Goal: Transaction & Acquisition: Purchase product/service

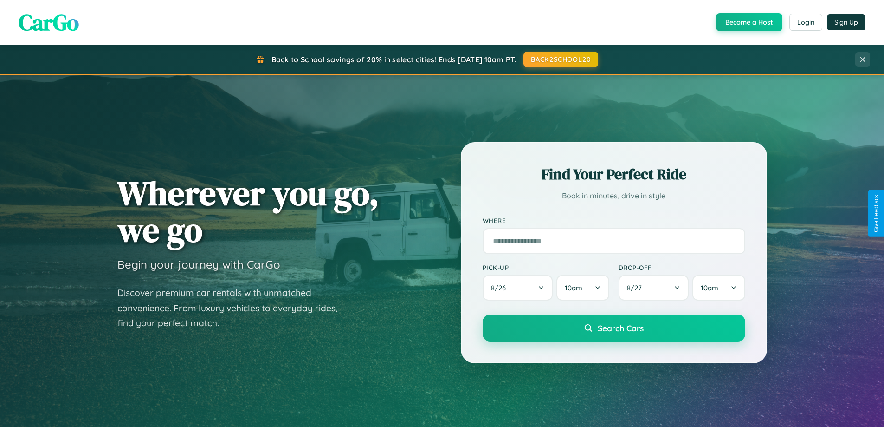
scroll to position [1786, 0]
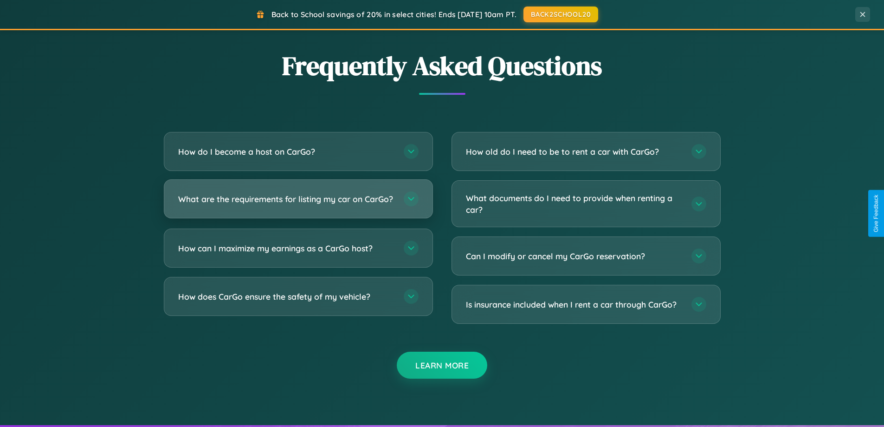
click at [298, 202] on h3 "What are the requirements for listing my car on CarGo?" at bounding box center [286, 199] width 216 height 12
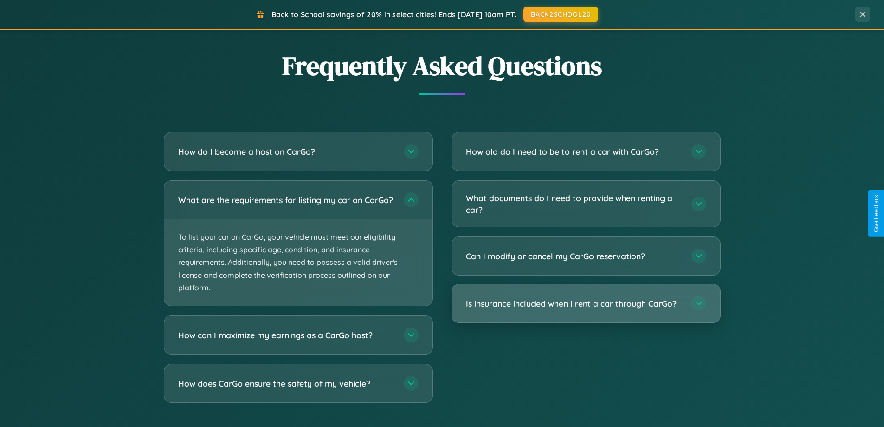
click at [586, 304] on h3 "Is insurance included when I rent a car through CarGo?" at bounding box center [574, 303] width 216 height 12
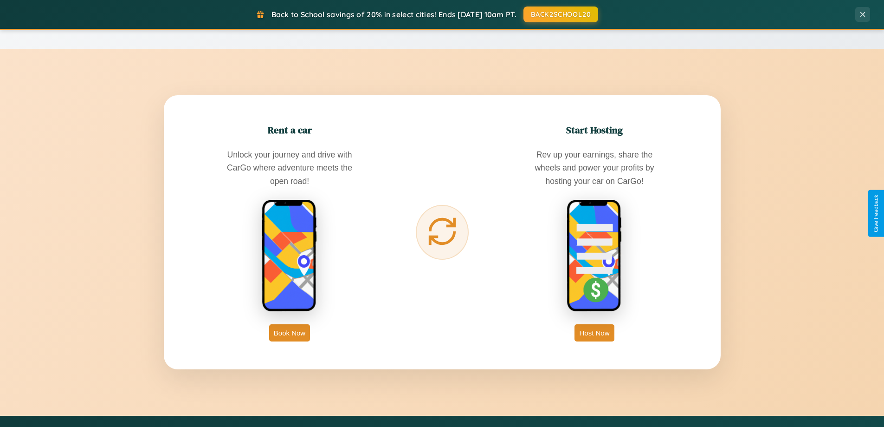
scroll to position [0, 0]
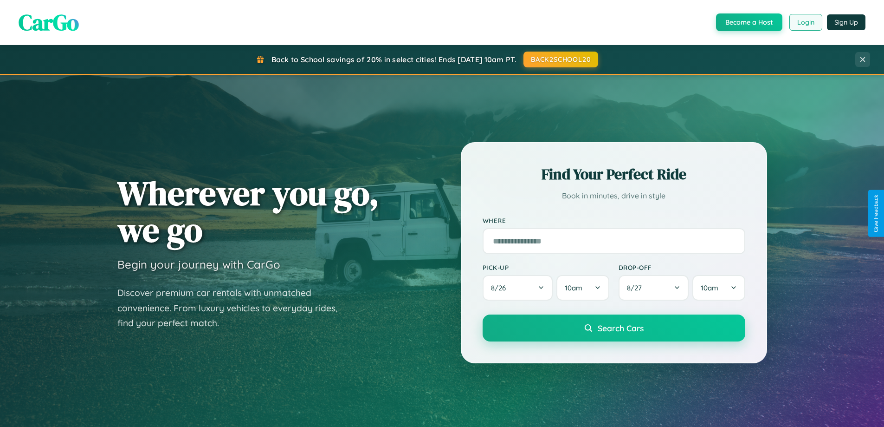
click at [805, 22] on button "Login" at bounding box center [805, 22] width 33 height 17
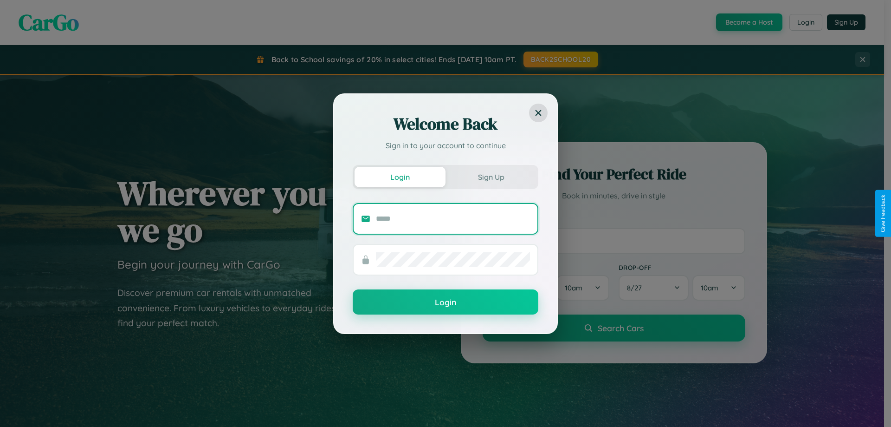
click at [453, 218] on input "text" at bounding box center [453, 218] width 154 height 15
type input "**********"
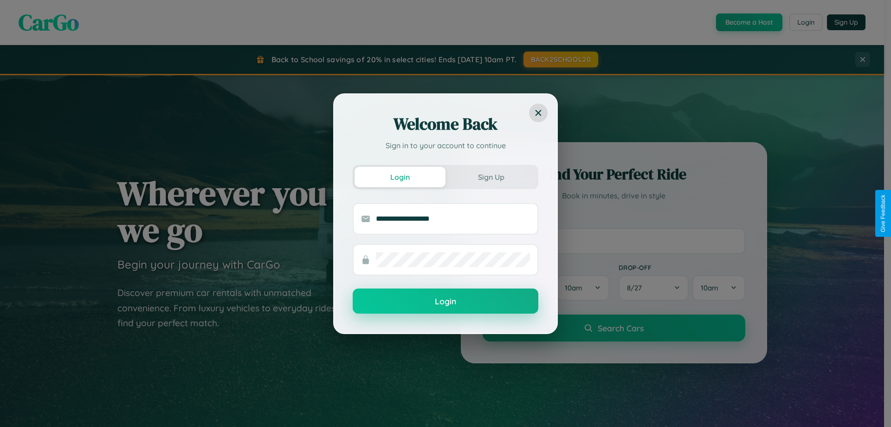
click at [446, 301] on button "Login" at bounding box center [446, 300] width 186 height 25
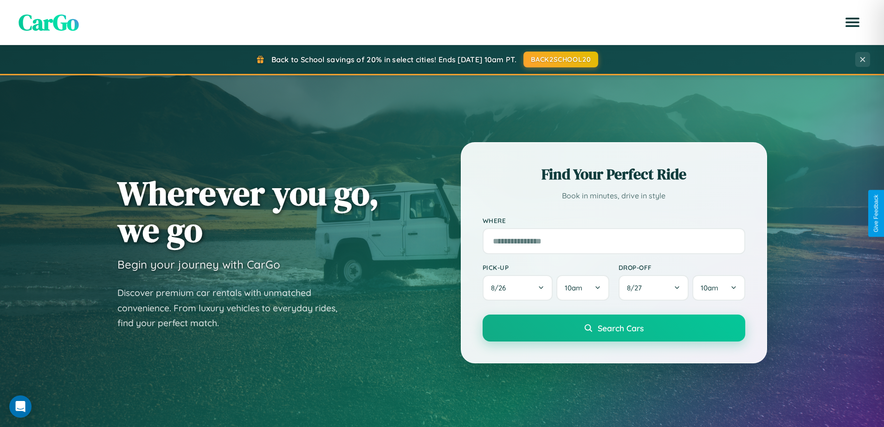
scroll to position [27, 0]
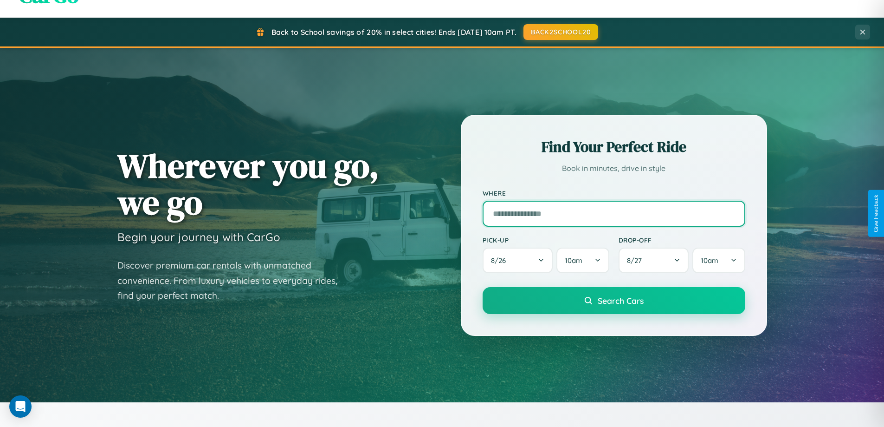
click at [614, 213] on input "text" at bounding box center [614, 213] width 263 height 26
type input "******"
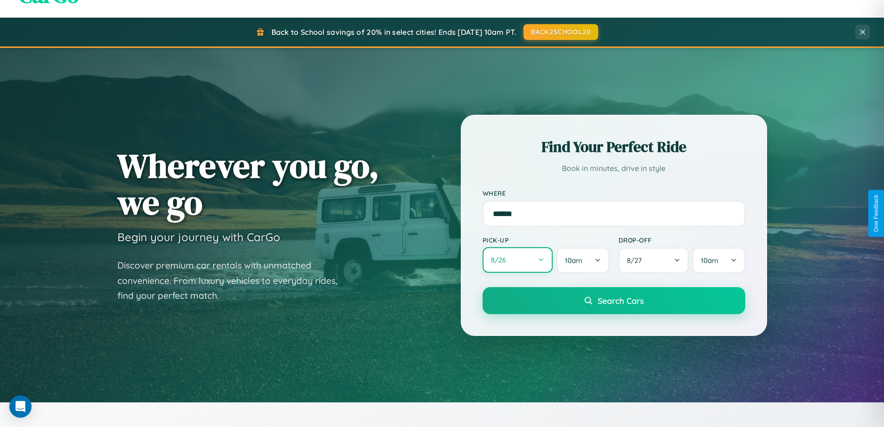
click at [517, 260] on button "8 / 26" at bounding box center [518, 260] width 71 height 26
select select "*"
select select "****"
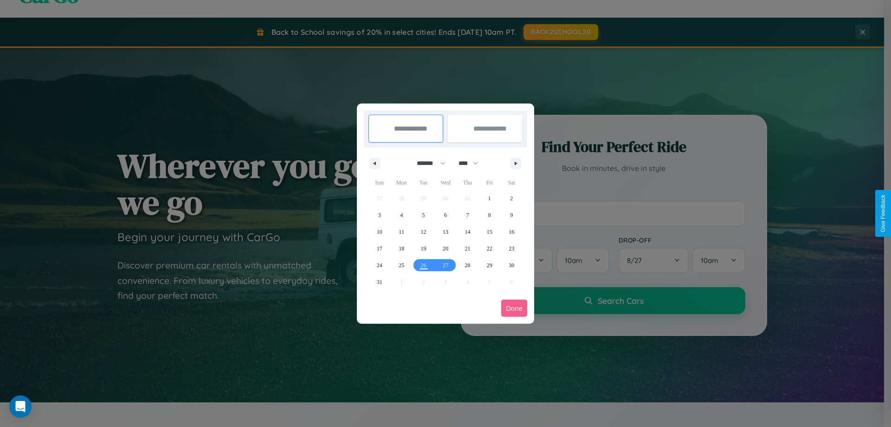
drag, startPoint x: 427, startPoint y: 163, endPoint x: 446, endPoint y: 186, distance: 29.7
click at [427, 163] on select "******* ******** ***** ***** *** **** **** ****** ********* ******* ******** **…" at bounding box center [429, 162] width 39 height 15
select select "*"
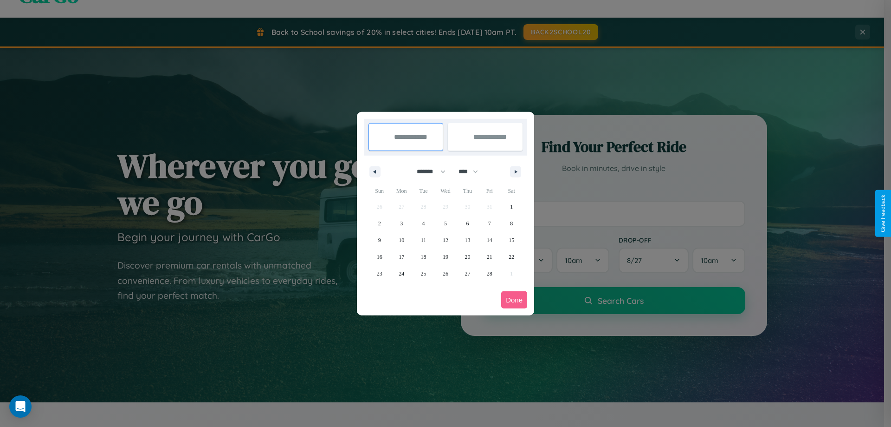
drag, startPoint x: 472, startPoint y: 171, endPoint x: 446, endPoint y: 186, distance: 30.7
click at [472, 171] on select "**** **** **** **** **** **** **** **** **** **** **** **** **** **** **** ****…" at bounding box center [468, 171] width 28 height 15
select select "****"
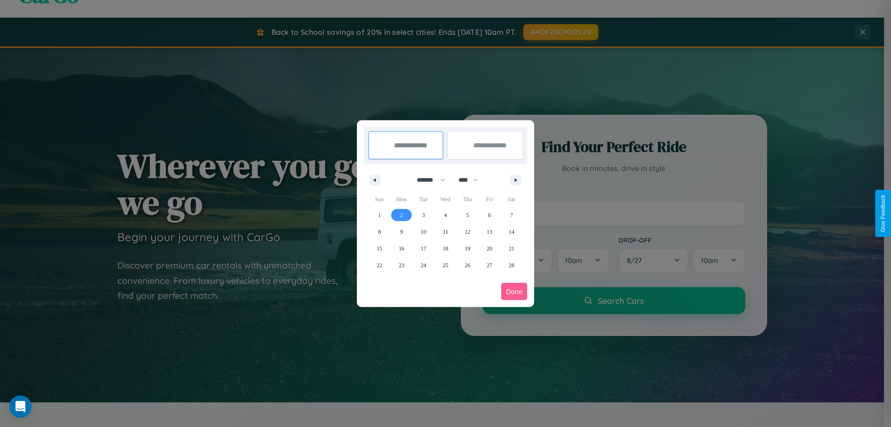
click at [401, 214] on span "2" at bounding box center [401, 215] width 3 height 17
type input "**********"
click at [511, 214] on span "7" at bounding box center [511, 215] width 3 height 17
type input "**********"
click at [514, 291] on button "Done" at bounding box center [514, 291] width 26 height 17
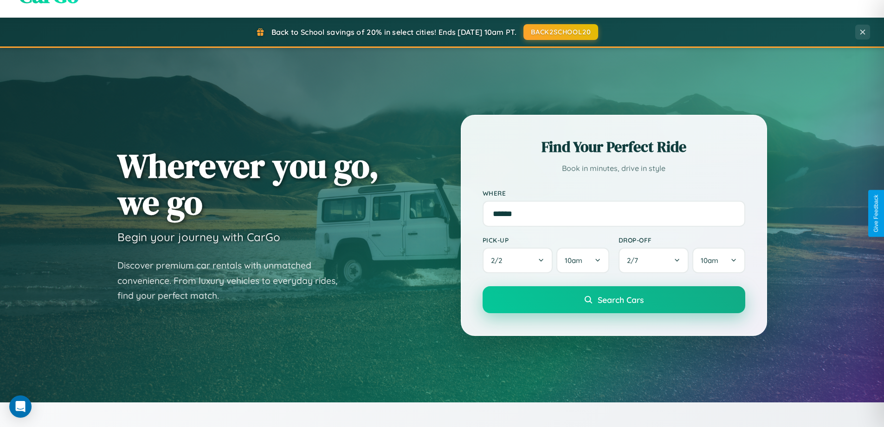
click at [614, 299] on span "Search Cars" at bounding box center [621, 299] width 46 height 10
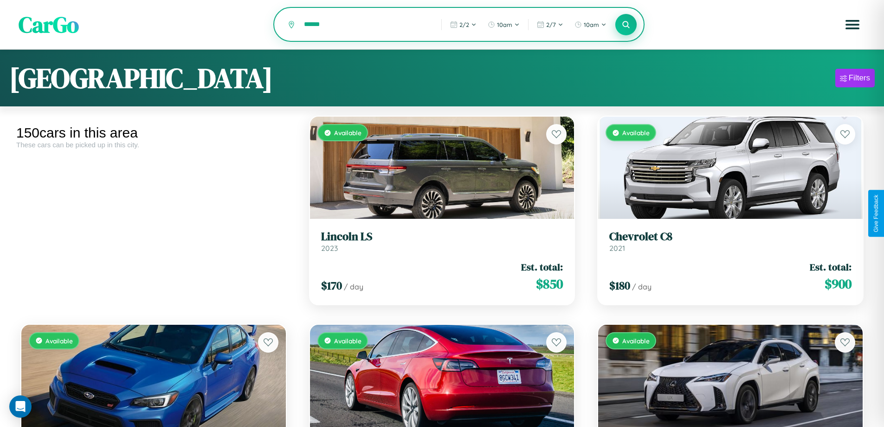
type input "******"
click at [626, 25] on icon at bounding box center [626, 24] width 9 height 9
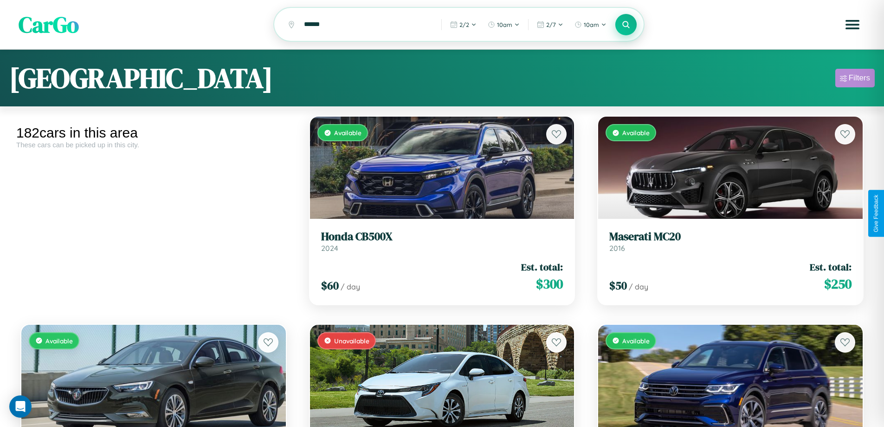
click at [855, 79] on div "Filters" at bounding box center [859, 77] width 21 height 9
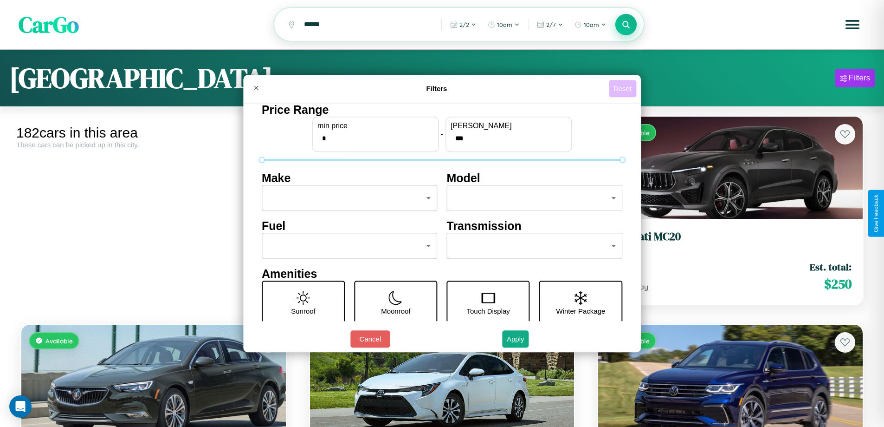
click at [624, 88] on button "Reset" at bounding box center [622, 88] width 27 height 17
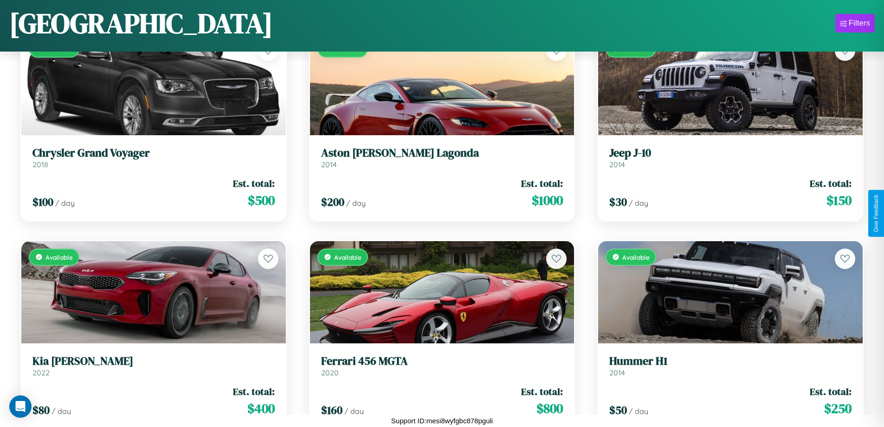
scroll to position [7196, 0]
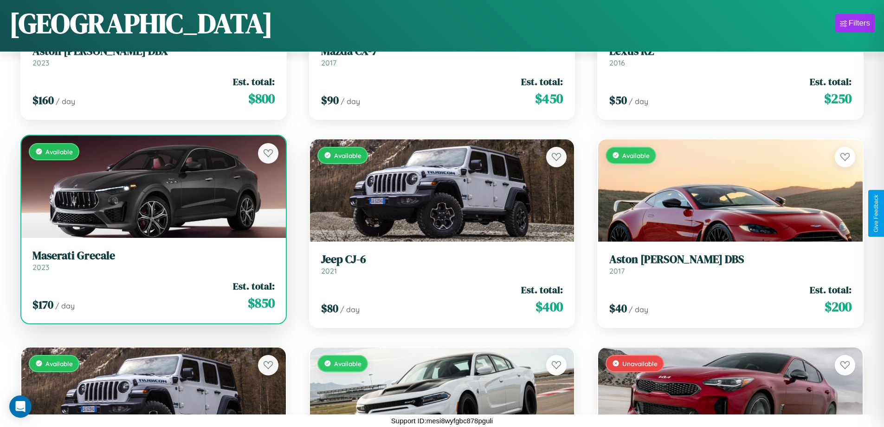
click at [152, 264] on link "Maserati Grecale 2023" at bounding box center [153, 260] width 242 height 23
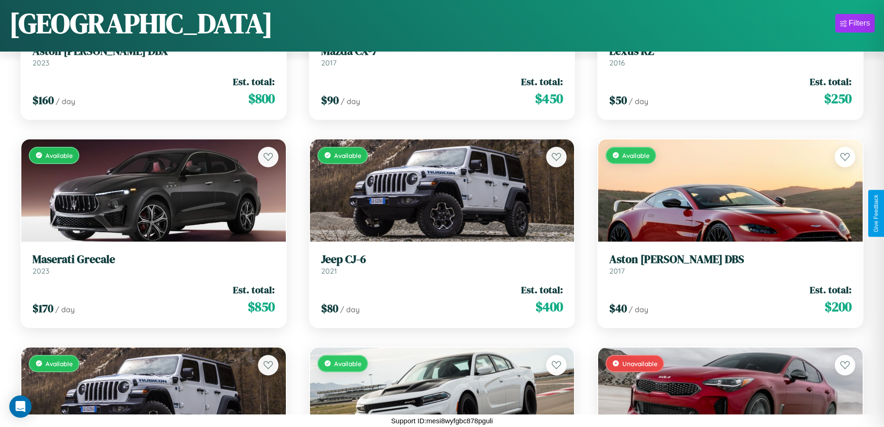
scroll to position [2069, 0]
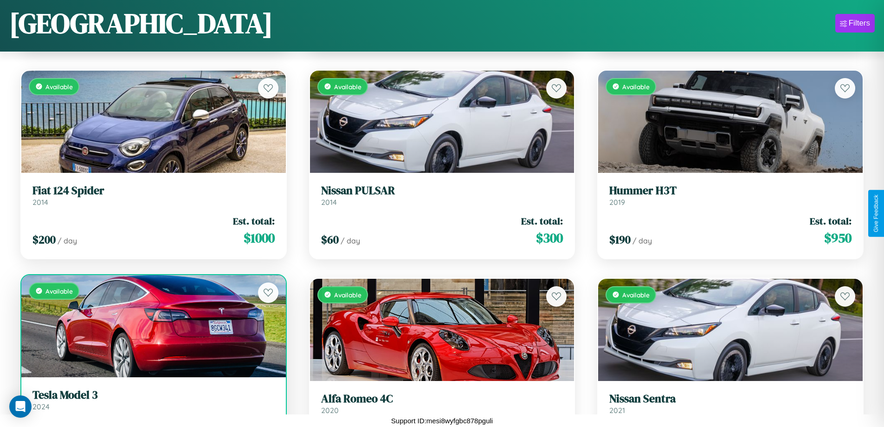
click at [152, 411] on link "Tesla Model 3 2024" at bounding box center [153, 399] width 242 height 23
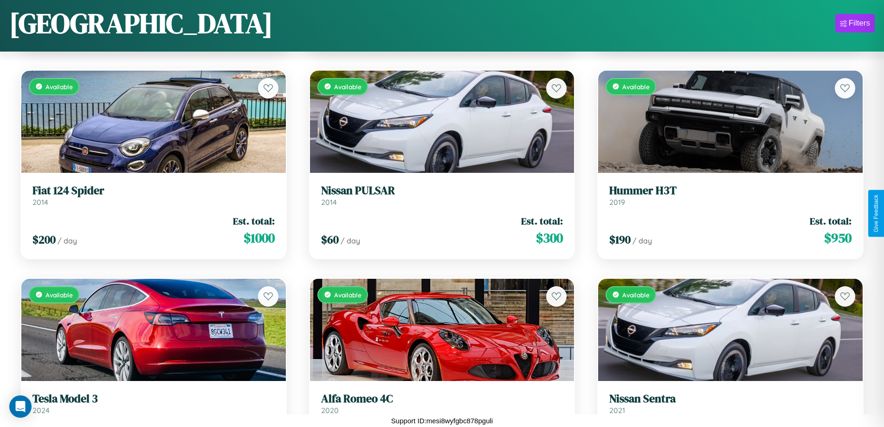
scroll to position [407, 0]
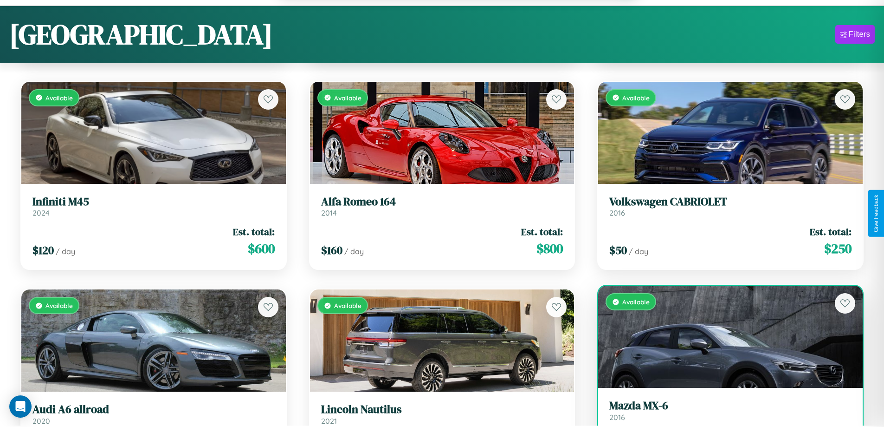
click at [724, 411] on h3 "Mazda MX-6" at bounding box center [730, 405] width 242 height 13
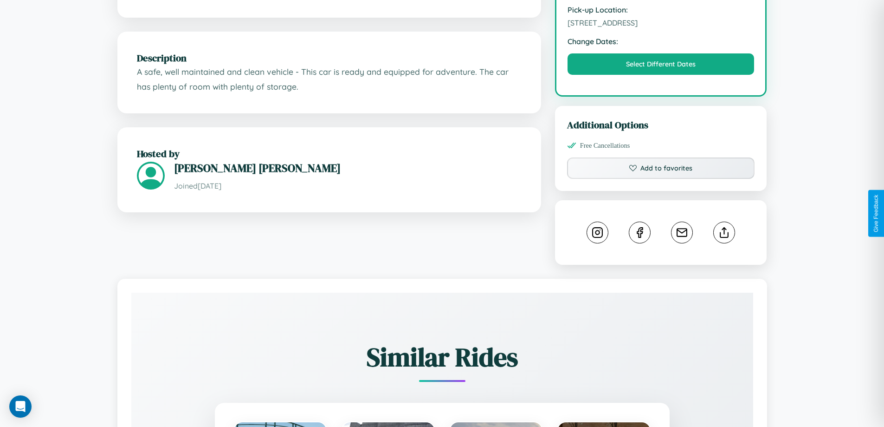
scroll to position [305, 0]
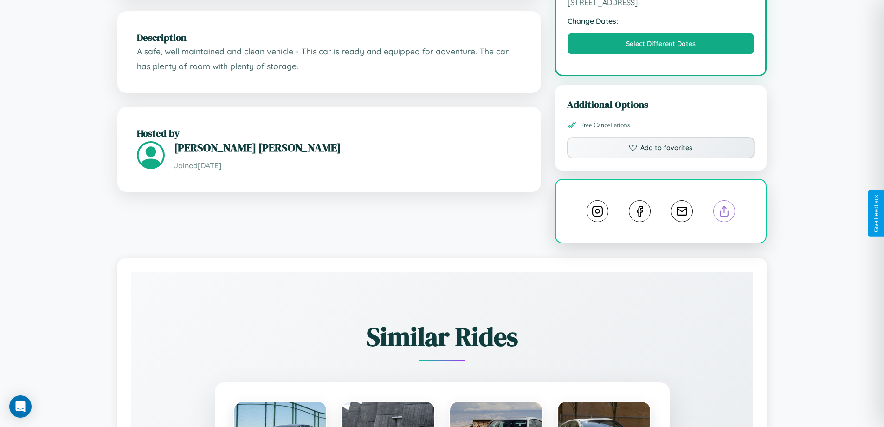
click at [724, 212] on line at bounding box center [724, 209] width 0 height 6
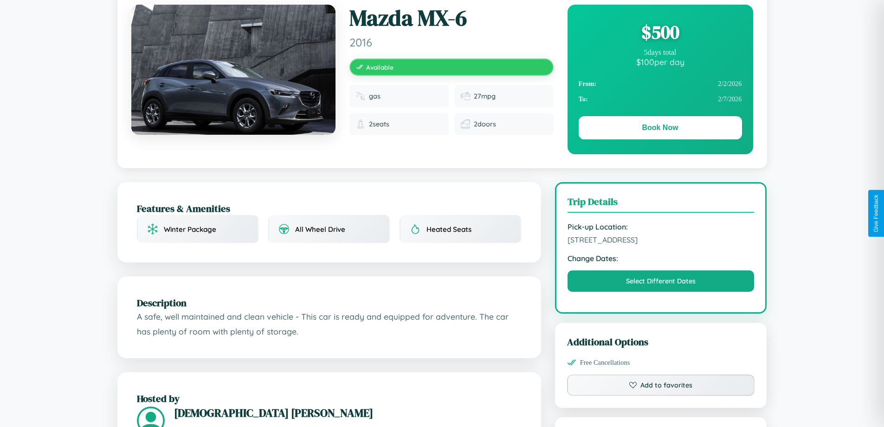
scroll to position [96, 0]
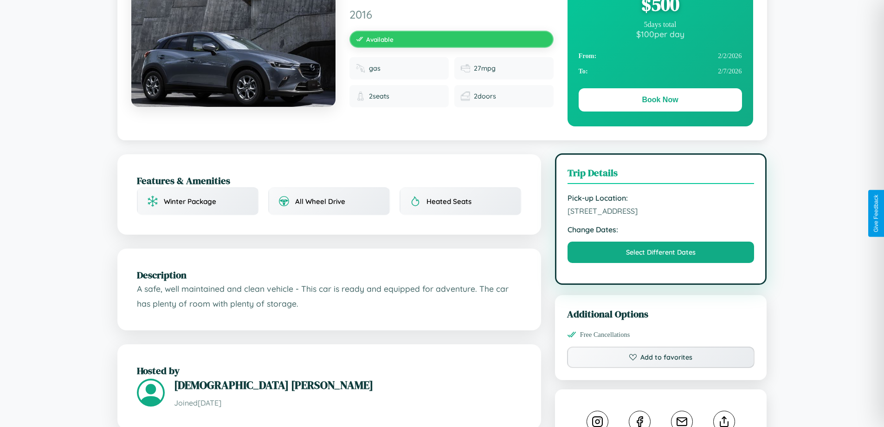
click at [661, 212] on span "7534 Main Street Berlin 10633 Germany" at bounding box center [661, 210] width 187 height 9
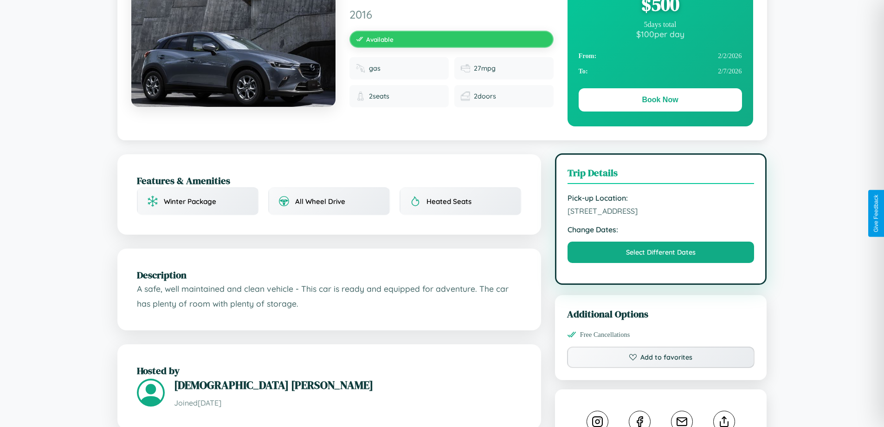
click at [661, 212] on span "7534 Main Street Berlin 10633 Germany" at bounding box center [661, 210] width 187 height 9
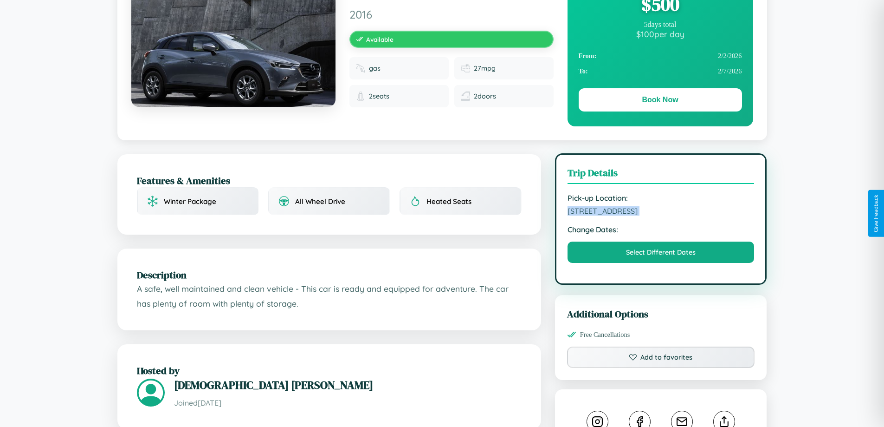
click at [661, 212] on span "7534 Main Street Berlin 10633 Germany" at bounding box center [661, 210] width 187 height 9
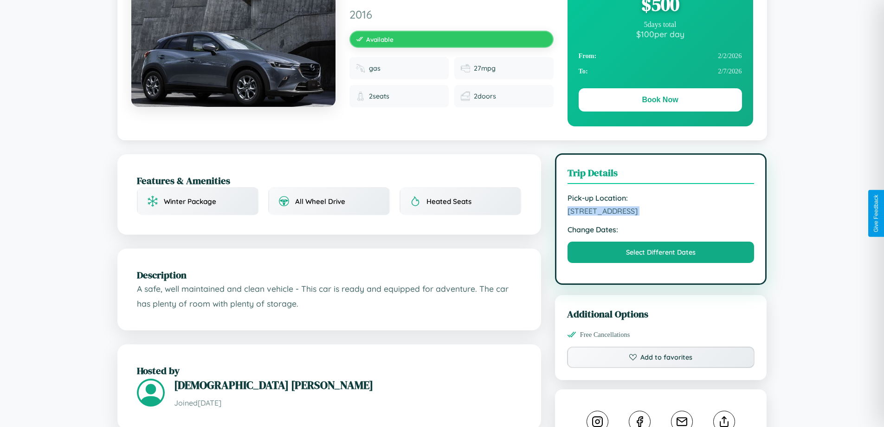
click at [661, 212] on span "7534 Main Street Berlin 10633 Germany" at bounding box center [661, 210] width 187 height 9
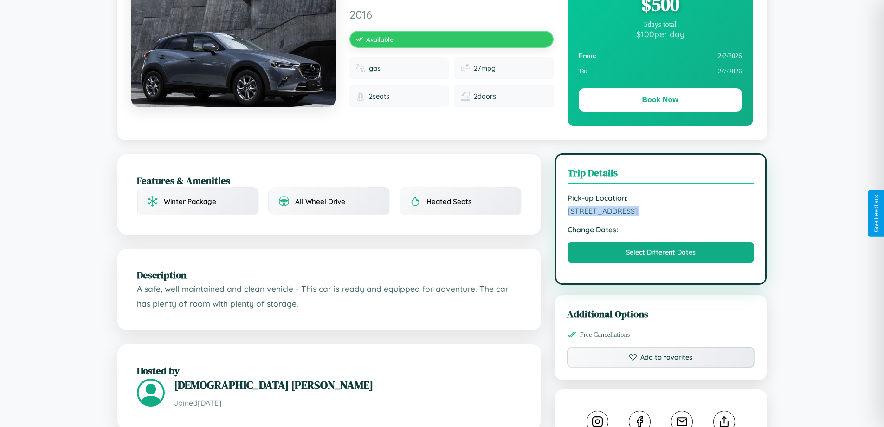
click at [661, 212] on span "7534 Main Street Berlin 10633 Germany" at bounding box center [661, 210] width 187 height 9
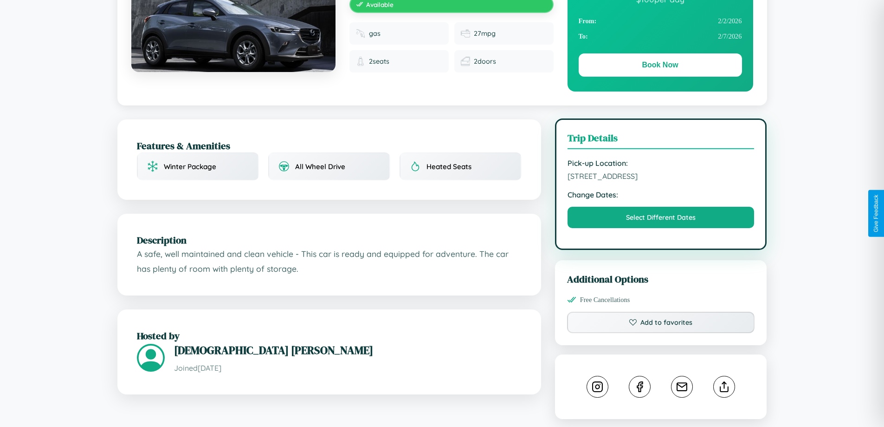
scroll to position [305, 0]
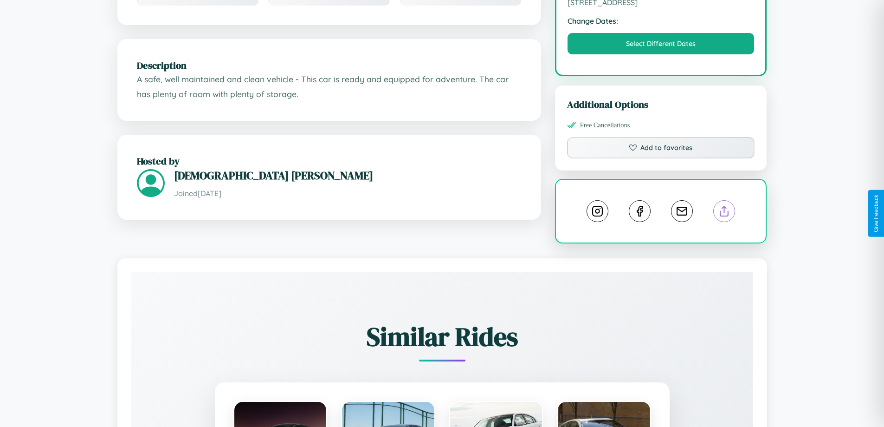
click at [724, 212] on line at bounding box center [724, 209] width 0 height 6
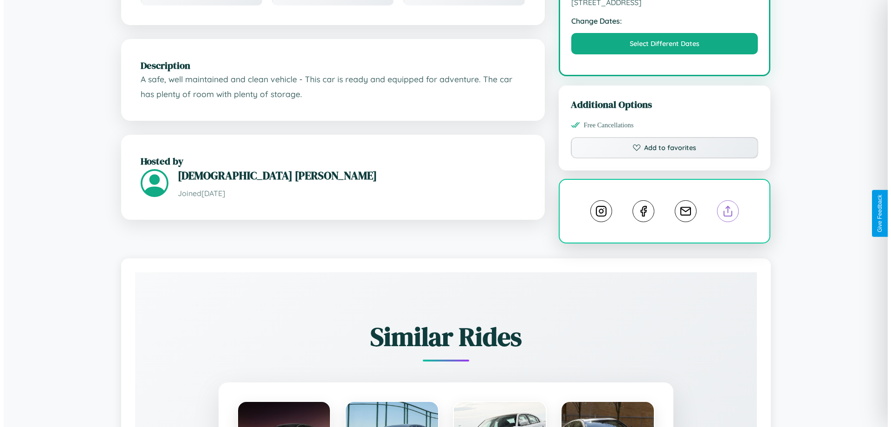
scroll to position [0, 0]
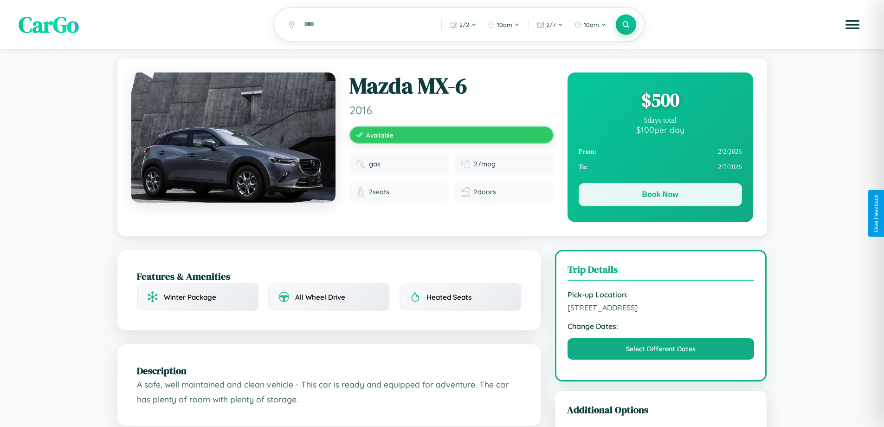
click at [660, 196] on button "Book Now" at bounding box center [660, 194] width 163 height 23
